Goal: Task Accomplishment & Management: Complete application form

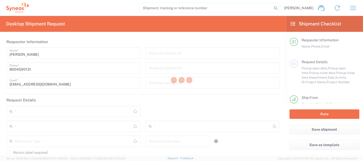
type input "4205"
type input "[US_STATE]"
type input "[GEOGRAPHIC_DATA]"
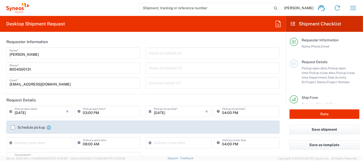
type input "Syneos Health Commercial Servi- [GEOGRAPHIC_DATA] [GEOGRAPHIC_DATA]"
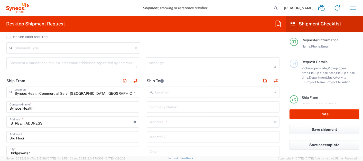
scroll to position [171, 0]
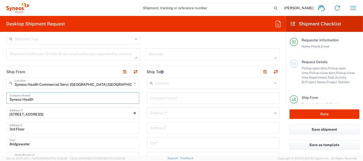
drag, startPoint x: 33, startPoint y: 98, endPoint x: 3, endPoint y: 96, distance: 30.1
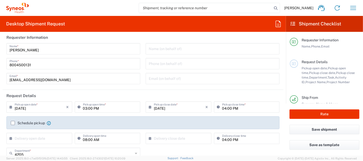
scroll to position [0, 0]
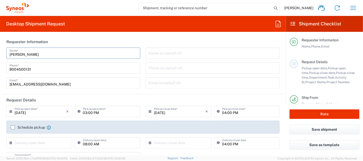
drag, startPoint x: 34, startPoint y: 54, endPoint x: -1, endPoint y: 57, distance: 35.8
click at [0, 57] on html "[PERSON_NAME] Home Shipment estimator Shipment tracking Desktop shipment reques…" at bounding box center [181, 80] width 363 height 161
paste input "Syneos Health"
drag, startPoint x: 72, startPoint y: 54, endPoint x: -1, endPoint y: 54, distance: 73.5
click at [0, 54] on html "[PERSON_NAME] Home Shipment estimator Shipment tracking Desktop shipment reques…" at bounding box center [181, 80] width 363 height 161
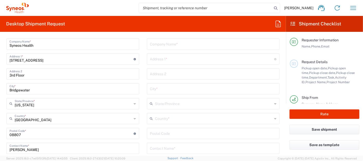
scroll to position [257, 0]
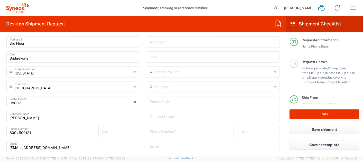
type input "Syneos Health Deployments"
drag, startPoint x: 5, startPoint y: 120, endPoint x: -1, endPoint y: 120, distance: 6.4
click at [0, 120] on html "[PERSON_NAME] Home Shipment estimator Shipment tracking Desktop shipment reques…" at bounding box center [181, 80] width 363 height 161
paste input "Syneos Health Deployments"
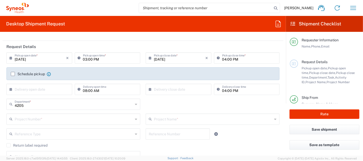
scroll to position [57, 0]
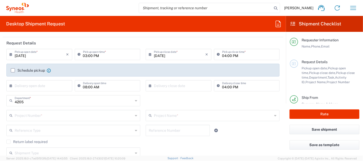
type input "Syneos Health Deployments"
click at [51, 117] on input "text" at bounding box center [74, 115] width 118 height 9
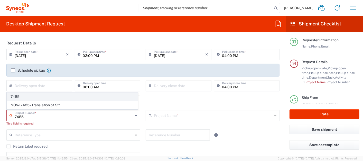
type input "7485"
click at [20, 96] on span "7485" at bounding box center [72, 97] width 131 height 8
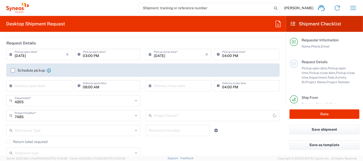
type input "EC-US-Novo Nordisk Tele Tm"
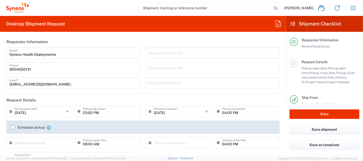
scroll to position [0, 0]
click at [84, 113] on input "03:00 PM" at bounding box center [110, 111] width 54 height 9
type input "04:00 PM"
click at [222, 113] on input "04:00 PM" at bounding box center [249, 111] width 54 height 9
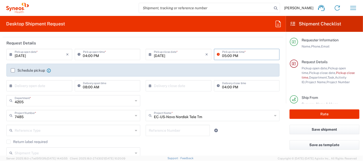
scroll to position [114, 0]
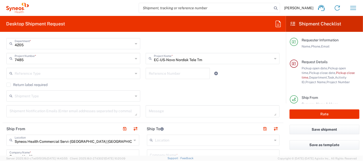
type input "05:00 PM"
click at [177, 138] on input "text" at bounding box center [213, 139] width 117 height 9
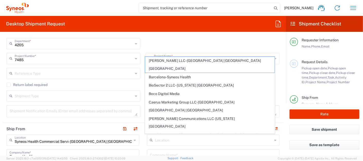
click at [260, 37] on div "04:00 PM Delivery close time" at bounding box center [247, 30] width 68 height 15
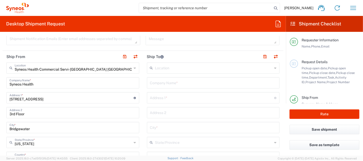
scroll to position [200, 0]
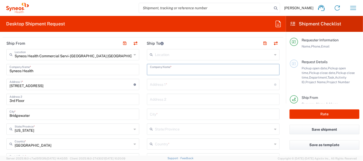
click at [178, 72] on input "text" at bounding box center [213, 69] width 127 height 9
paste input "[PERSON_NAME]"
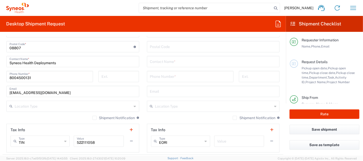
scroll to position [314, 0]
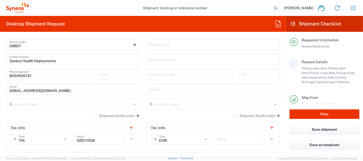
type input "[PERSON_NAME]"
click at [173, 59] on input "text" at bounding box center [213, 59] width 127 height 9
paste input "[PERSON_NAME]"
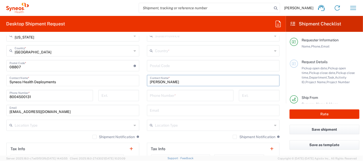
scroll to position [286, 0]
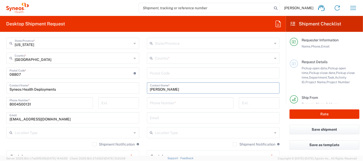
type input "[PERSON_NAME]"
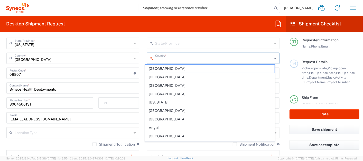
click at [171, 54] on input "text" at bounding box center [213, 57] width 117 height 9
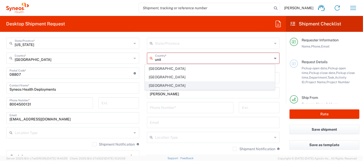
click at [167, 83] on span "[GEOGRAPHIC_DATA]" at bounding box center [210, 86] width 130 height 8
type input "[GEOGRAPHIC_DATA]"
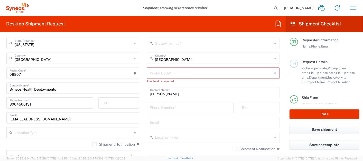
scroll to position [200, 0]
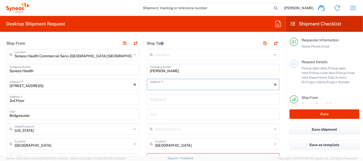
click at [170, 83] on input "text" at bounding box center [212, 84] width 124 height 9
paste input "[STREET_ADDRESS][PERSON_NAME]"
type input "[STREET_ADDRESS][PERSON_NAME]"
click at [165, 113] on input "text" at bounding box center [213, 113] width 127 height 9
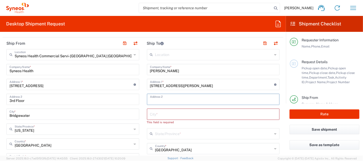
click at [166, 100] on input "text" at bounding box center [213, 99] width 127 height 9
paste input "Apt 426"
type input "Apt 426"
click at [173, 114] on input "text" at bounding box center [213, 113] width 127 height 9
paste input "Longwood"
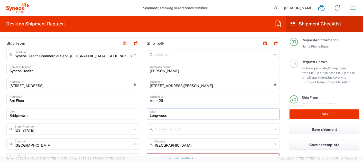
type input "Longwood"
click at [169, 131] on input "text" at bounding box center [213, 128] width 117 height 9
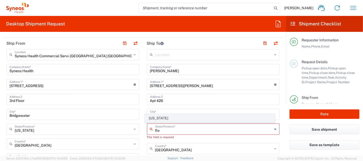
click at [167, 116] on span "[US_STATE]" at bounding box center [210, 118] width 130 height 8
type input "[US_STATE]"
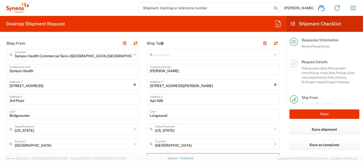
scroll to position [257, 0]
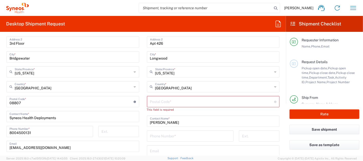
click at [186, 102] on input "undefined" at bounding box center [212, 101] width 124 height 9
paste input "32750"
type input "32750"
click at [170, 130] on input "tel" at bounding box center [190, 131] width 80 height 9
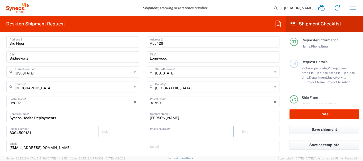
paste input "[PHONE_NUMBER]"
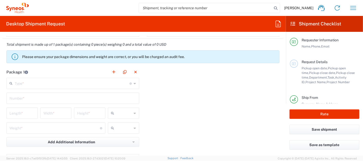
scroll to position [428, 0]
type input "[PHONE_NUMBER]"
click at [90, 83] on input "text" at bounding box center [72, 82] width 115 height 9
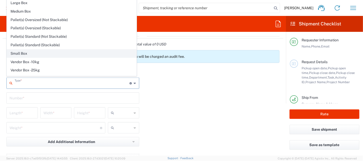
scroll to position [0, 0]
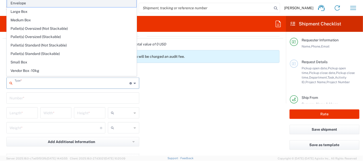
click at [28, 5] on span "Envelope" at bounding box center [72, 3] width 130 height 8
type input "Envelope"
type input "1"
type input "9.5"
type input "12.5"
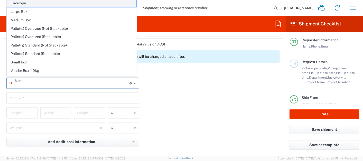
type input "0.25"
type input "in"
type input "0.45"
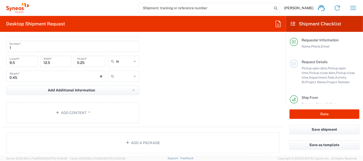
scroll to position [485, 0]
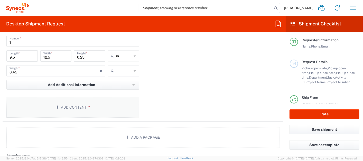
click at [72, 104] on button "Add Content *" at bounding box center [72, 107] width 133 height 21
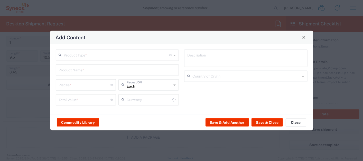
type input "US Dollar"
click at [94, 57] on input "text" at bounding box center [117, 54] width 106 height 9
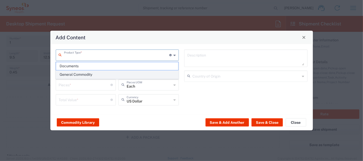
click at [89, 74] on span "General Commodity" at bounding box center [117, 75] width 122 height 8
type input "General Commodity"
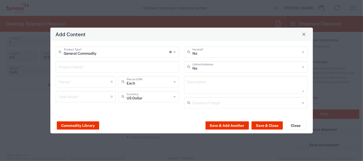
click at [89, 65] on input "text" at bounding box center [117, 66] width 117 height 9
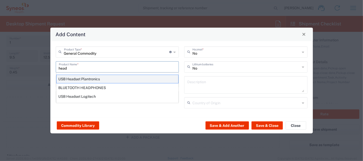
click at [91, 78] on div "USB Headset Plantronics" at bounding box center [117, 79] width 122 height 9
type input "USB Headset Plantronics"
type input "1"
type textarea "USB Headset"
type input "[GEOGRAPHIC_DATA]"
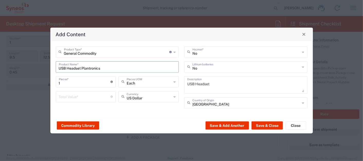
click at [83, 101] on div "Total Value * Total value of all the pieces" at bounding box center [86, 96] width 60 height 11
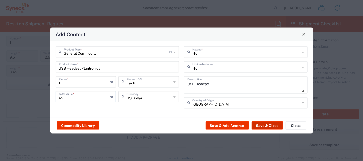
type input "45"
click at [275, 125] on button "Save & Close" at bounding box center [267, 126] width 31 height 8
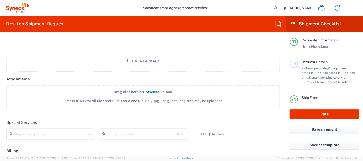
scroll to position [656, 0]
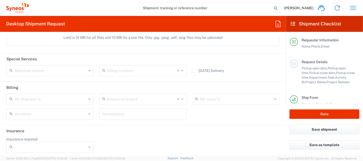
click at [84, 66] on input "text" at bounding box center [51, 70] width 72 height 9
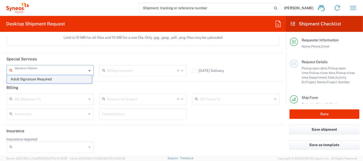
click at [54, 80] on span "Adult Signature Required" at bounding box center [49, 79] width 85 height 8
type input "Adult Signature Required"
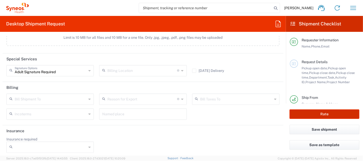
click at [322, 113] on button "Rate" at bounding box center [325, 114] width 70 height 10
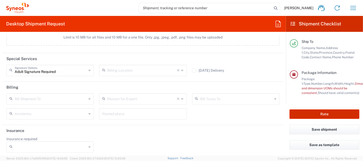
type input "7485"
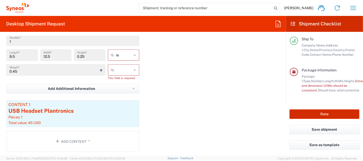
scroll to position [461, 0]
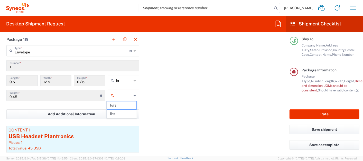
click at [126, 92] on input "text" at bounding box center [124, 95] width 16 height 8
click at [120, 115] on span "lbs" at bounding box center [122, 114] width 30 height 8
type input "lbs"
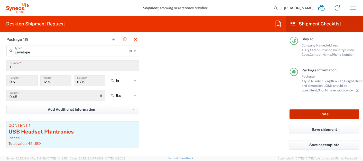
click at [315, 112] on button "Rate" at bounding box center [325, 114] width 70 height 10
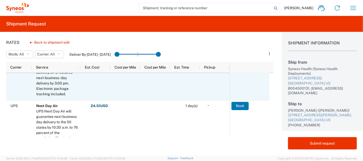
scroll to position [228, 0]
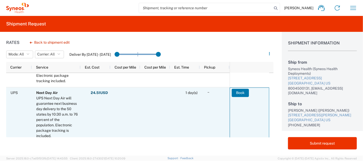
drag, startPoint x: 241, startPoint y: 91, endPoint x: 238, endPoint y: 93, distance: 3.4
click at [239, 93] on button "Book" at bounding box center [240, 93] width 17 height 8
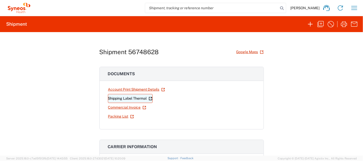
click at [137, 97] on link "Shipping Label Thermal" at bounding box center [130, 98] width 45 height 9
